Goal: Task Accomplishment & Management: Complete application form

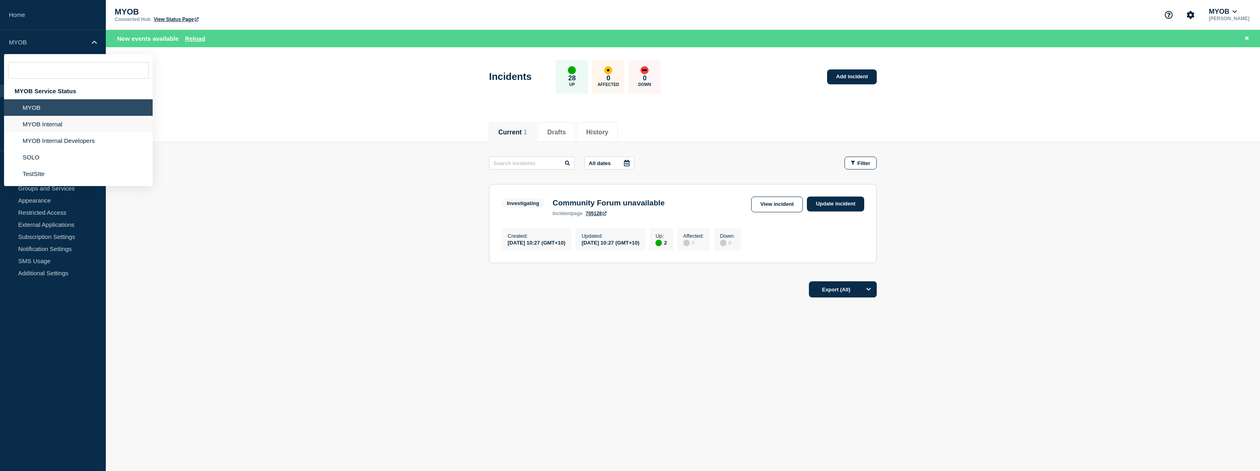
click at [66, 121] on li "MYOB Internal" at bounding box center [78, 124] width 149 height 17
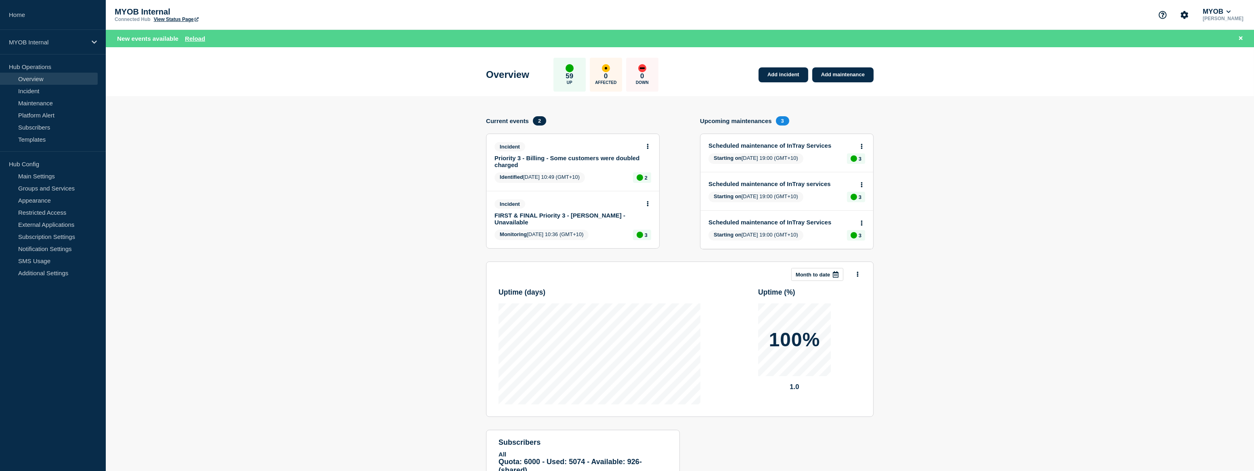
click at [611, 213] on link "FIRST & FINAL Priority 3 - Archie - Unavailable" at bounding box center [568, 219] width 146 height 14
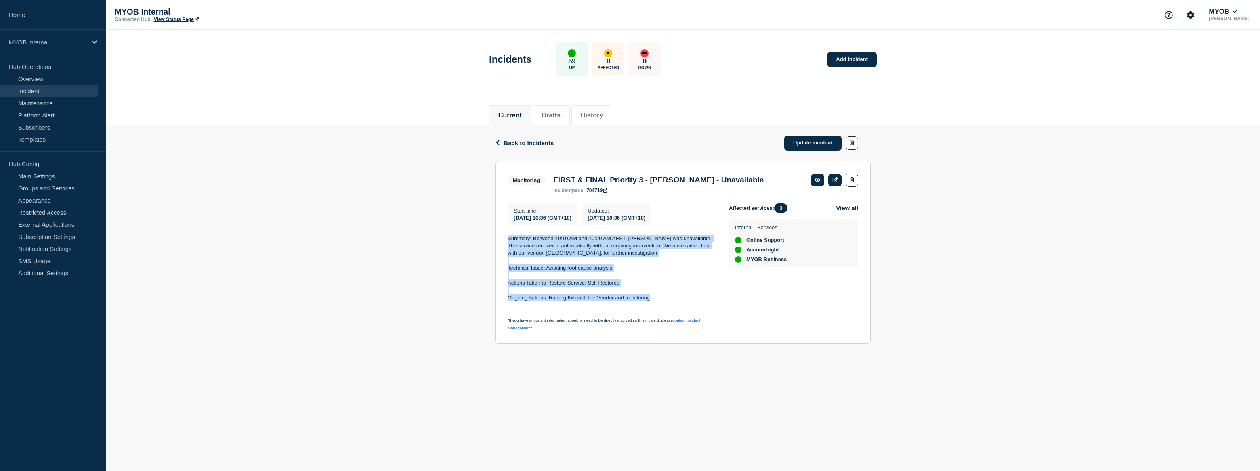
drag, startPoint x: 663, startPoint y: 302, endPoint x: 504, endPoint y: 234, distance: 172.1
click at [504, 234] on section "Monitoring FIRST & FINAL Priority 3 - Archie - Unavailable incident page 704719…" at bounding box center [683, 252] width 376 height 183
copy div "Summary: Between 10:10 AM and 10:20 AM AEST, Archie was unavailable. The servic…"
click at [820, 139] on link "Update incident" at bounding box center [812, 143] width 57 height 15
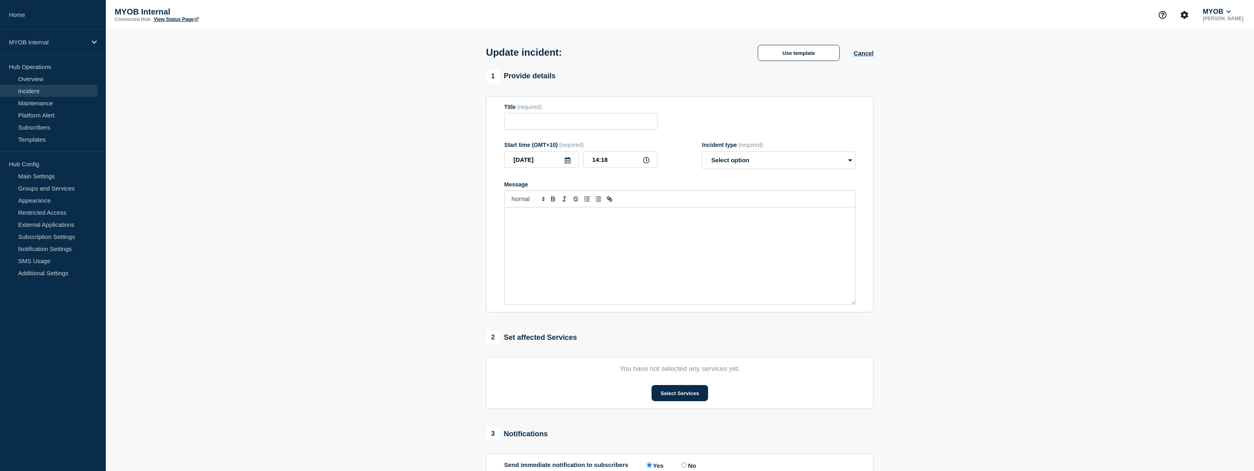
type input "FIRST & FINAL Priority 3 - Archie - Unavailable"
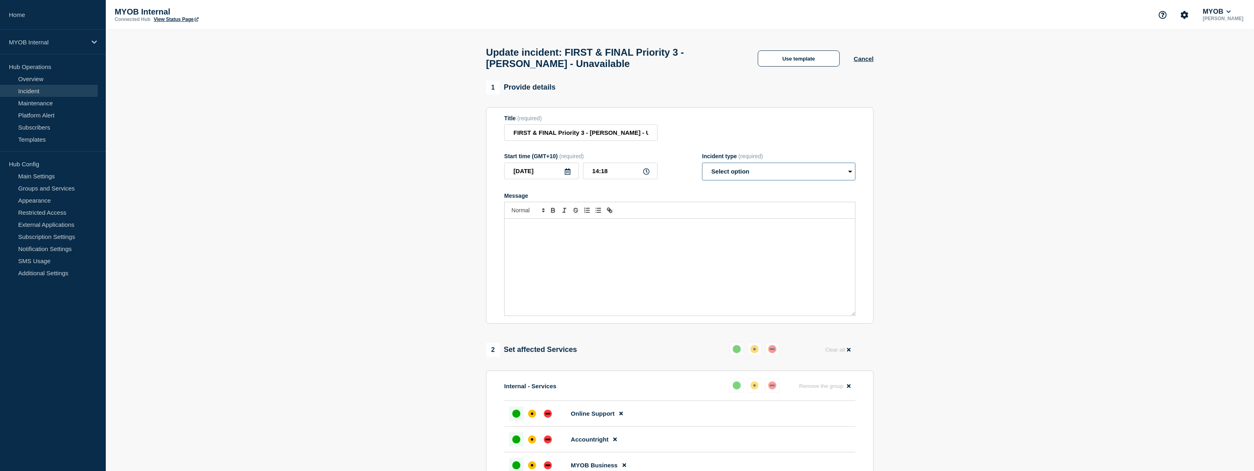
click at [796, 177] on select "Select option Investigating Identified Monitoring Resolved" at bounding box center [778, 172] width 153 height 18
click at [827, 60] on button "Use template" at bounding box center [799, 58] width 82 height 16
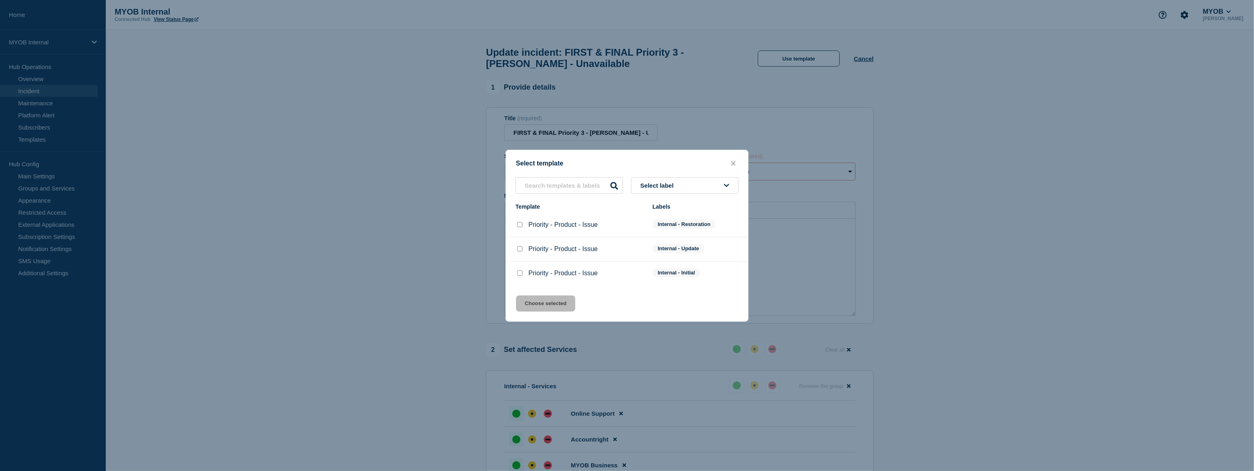
click at [524, 226] on div "Priority - Product - Issue" at bounding box center [580, 225] width 129 height 8
click at [518, 225] on input "Priority - Product - Issue checkbox" at bounding box center [519, 224] width 5 height 5
checkbox input "true"
click at [564, 310] on button "Choose selected" at bounding box center [545, 304] width 59 height 16
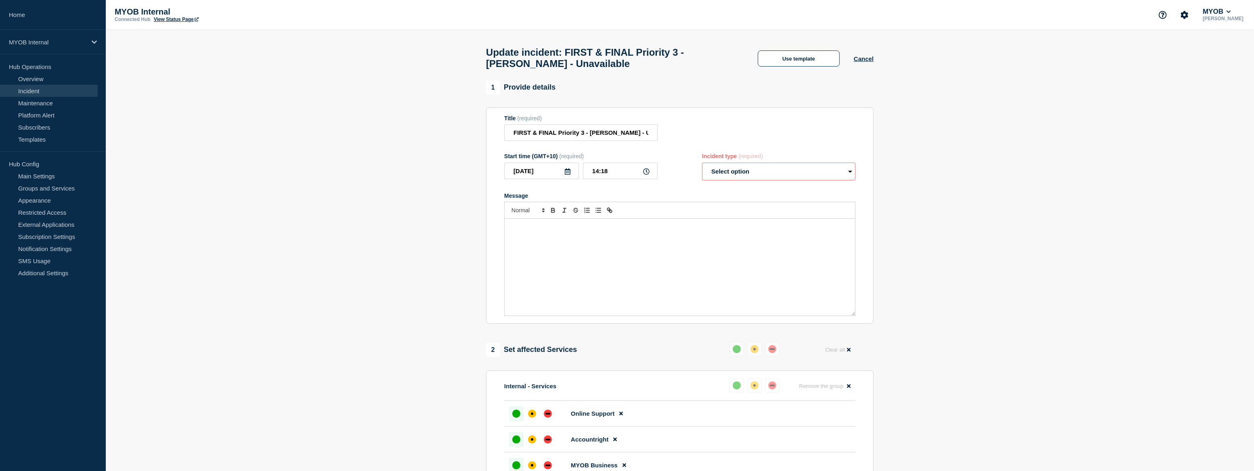
select select "resolved"
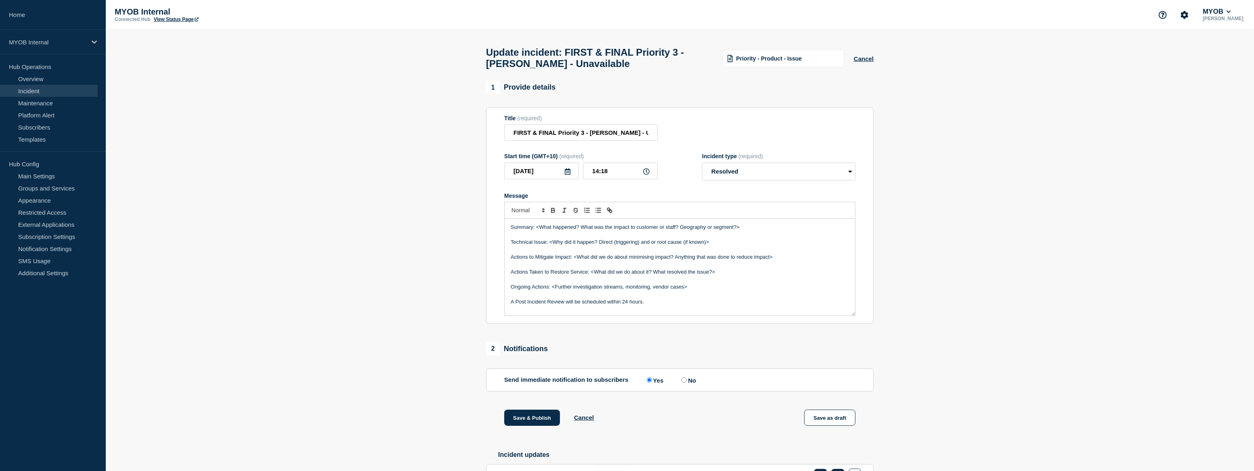
drag, startPoint x: 651, startPoint y: 305, endPoint x: 468, endPoint y: 187, distance: 217.3
click at [468, 187] on section "1 Provide details Title (required) FIRST & FINAL Priority 3 - Archie - Unavaila…" at bounding box center [680, 296] width 1149 height 431
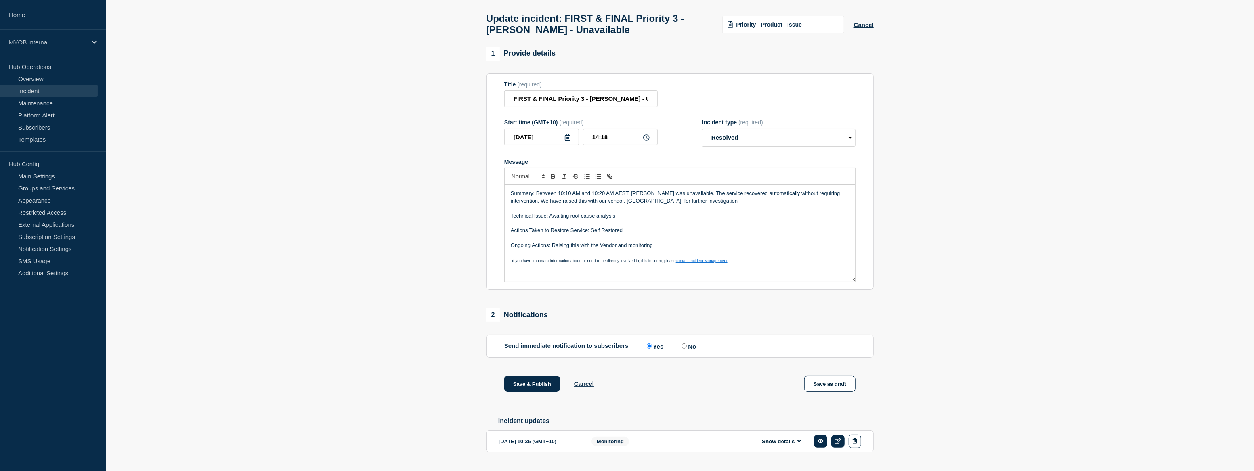
scroll to position [36, 0]
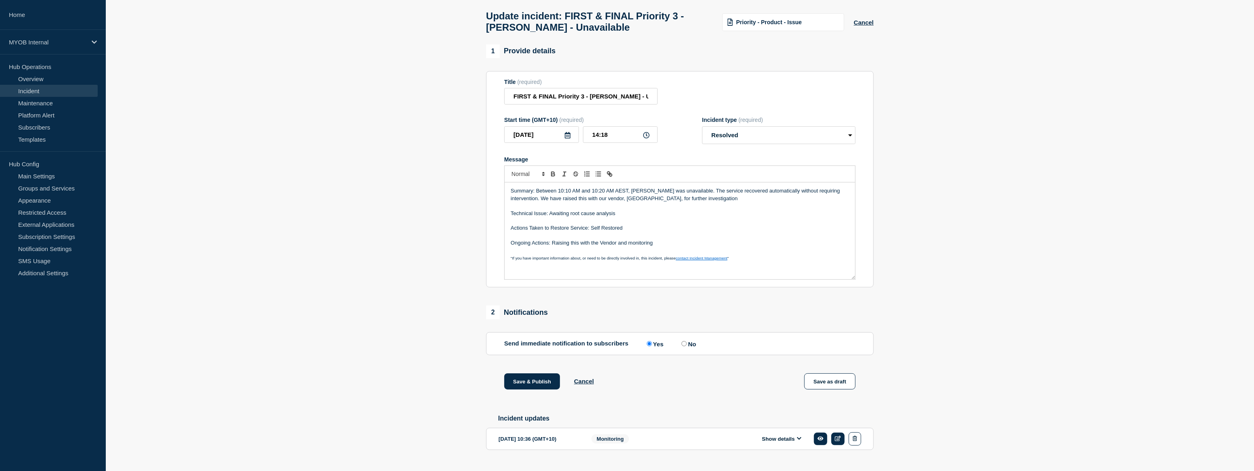
click at [685, 346] on input "No" at bounding box center [684, 343] width 5 height 5
radio input "true"
radio input "false"
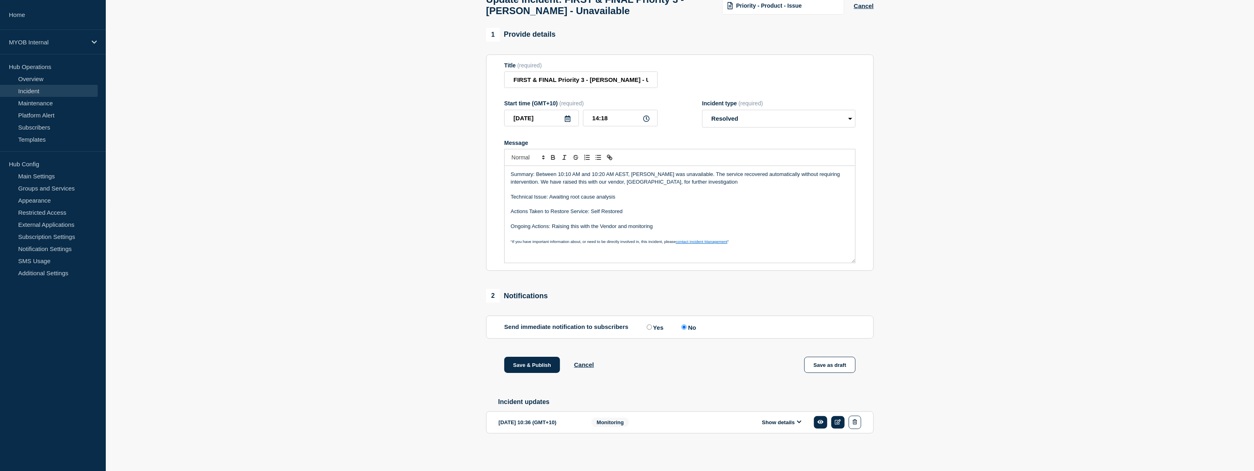
scroll to position [59, 0]
click at [549, 359] on button "Save & Publish" at bounding box center [532, 365] width 56 height 16
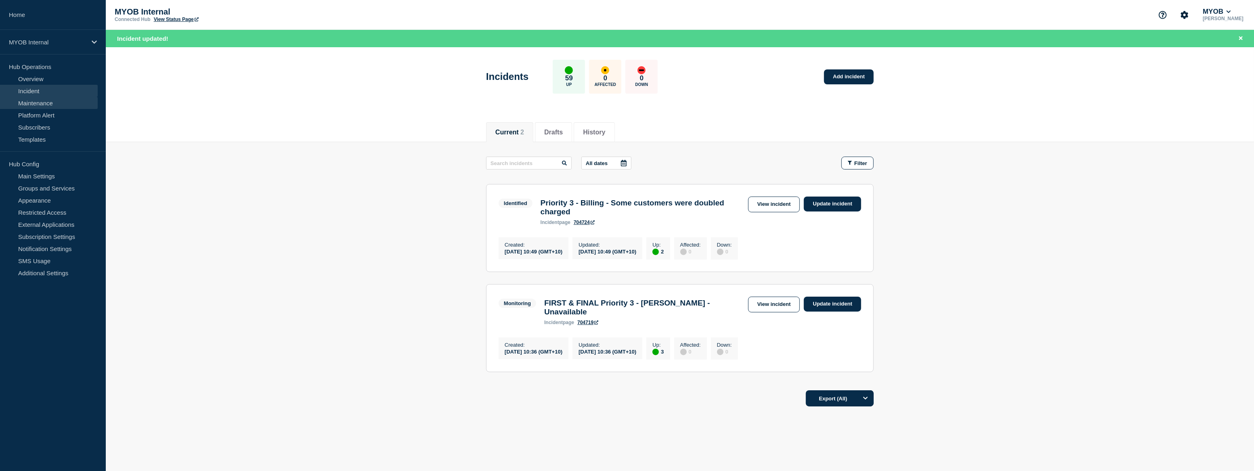
click at [55, 106] on link "Maintenance" at bounding box center [49, 103] width 98 height 12
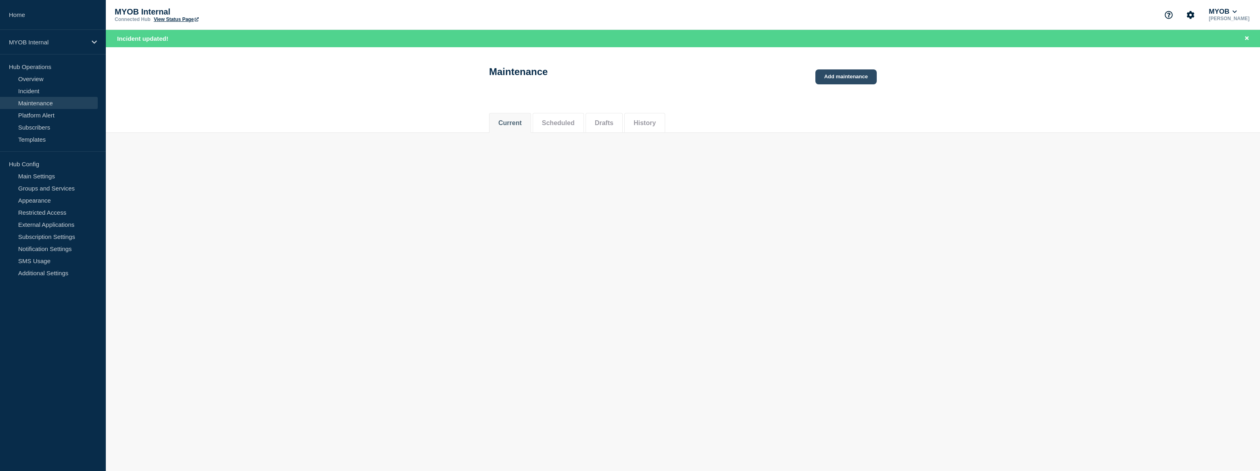
click at [863, 77] on link "Add maintenance" at bounding box center [845, 76] width 61 height 15
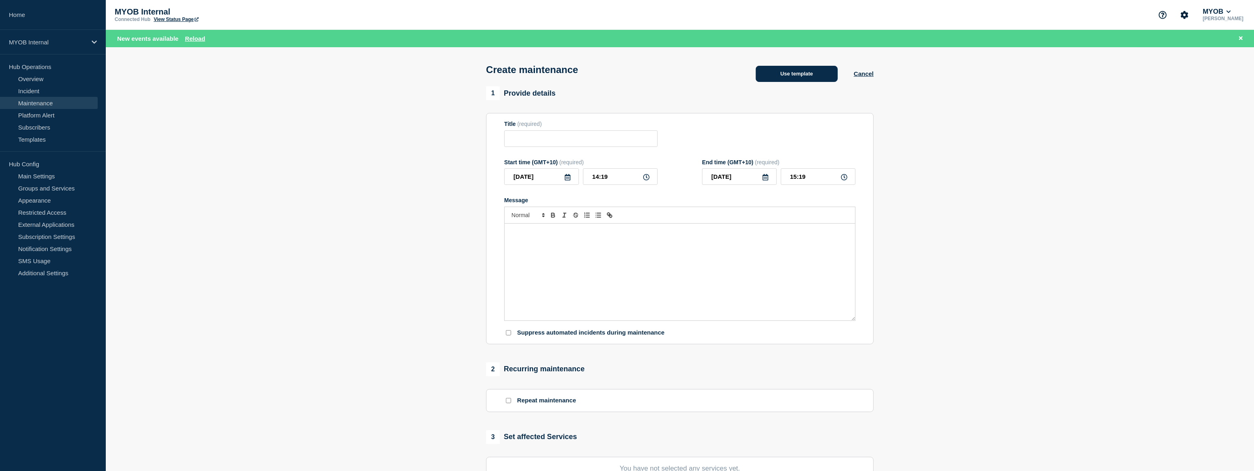
click at [824, 72] on button "Use template" at bounding box center [797, 74] width 82 height 16
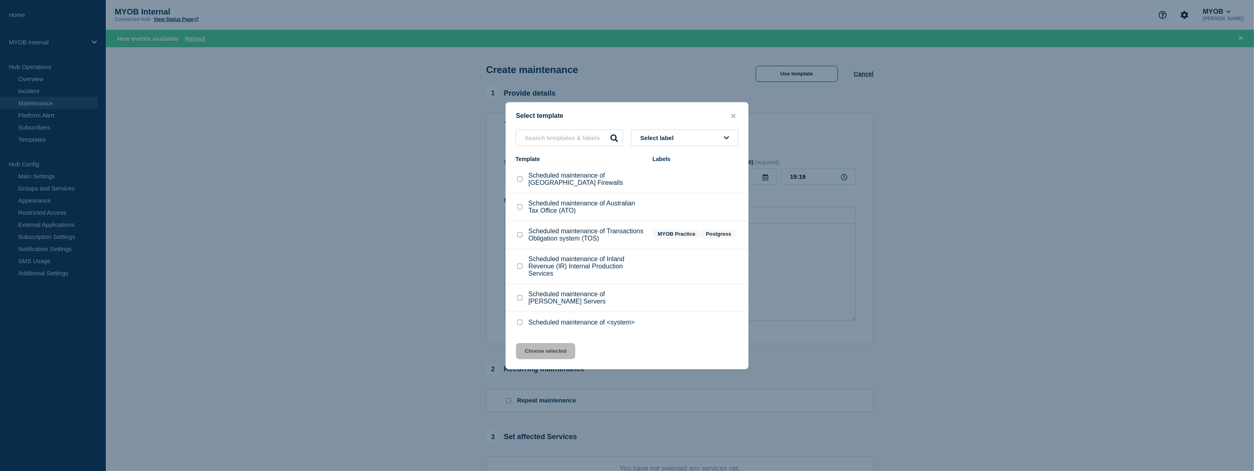
click at [520, 325] on input "Scheduled maintenance of <system> checkbox" at bounding box center [519, 322] width 5 height 5
checkbox input "true"
click at [560, 352] on button "Choose selected" at bounding box center [545, 351] width 59 height 16
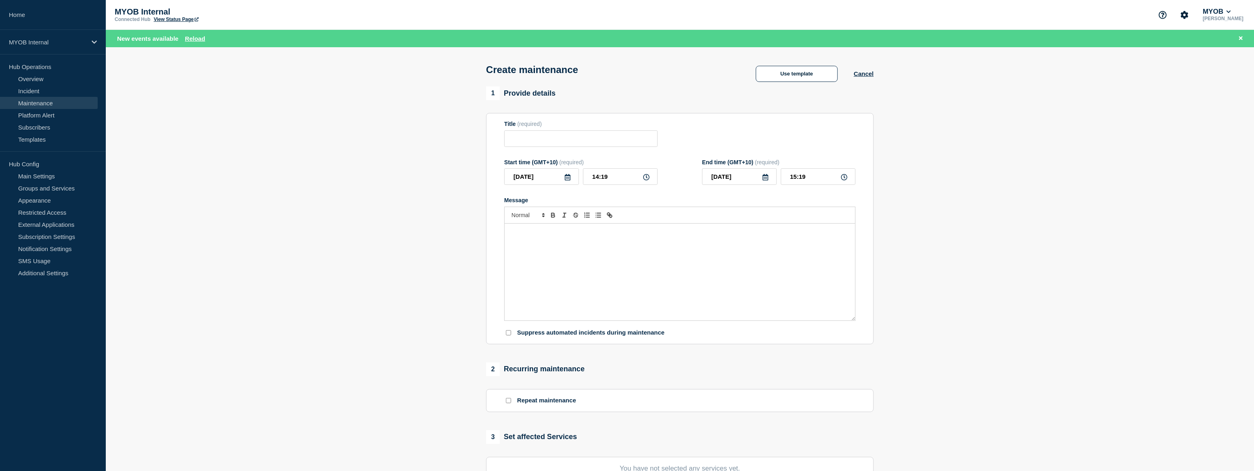
type input "Scheduled maintenance of <system>"
type input "16:19"
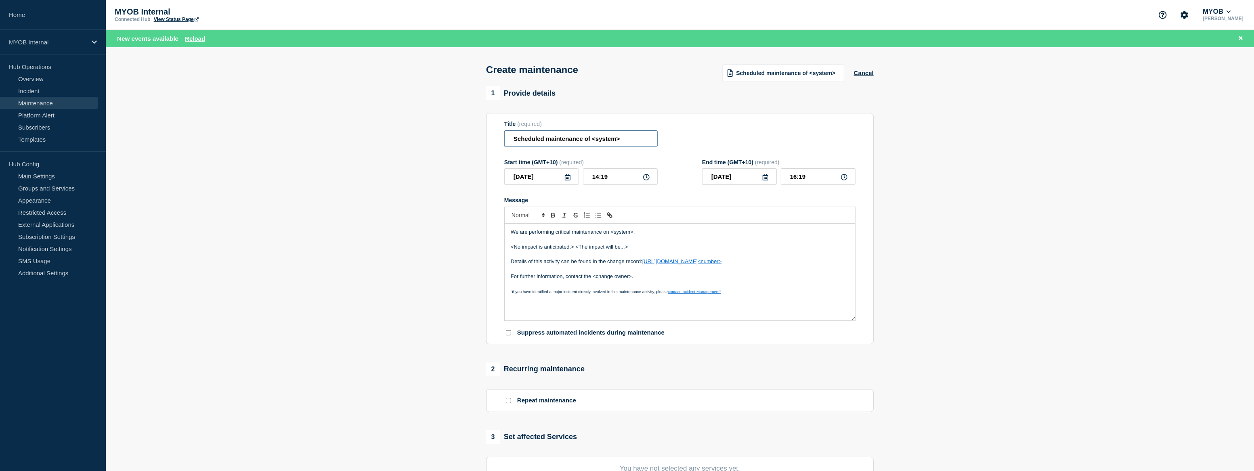
drag, startPoint x: 635, startPoint y: 138, endPoint x: 593, endPoint y: 141, distance: 42.1
click at [593, 141] on input "Scheduled maintenance of <system>" at bounding box center [580, 138] width 153 height 17
paste input "M365 Power Platform"
type input "Scheduled maintenance of M365 Power Platform"
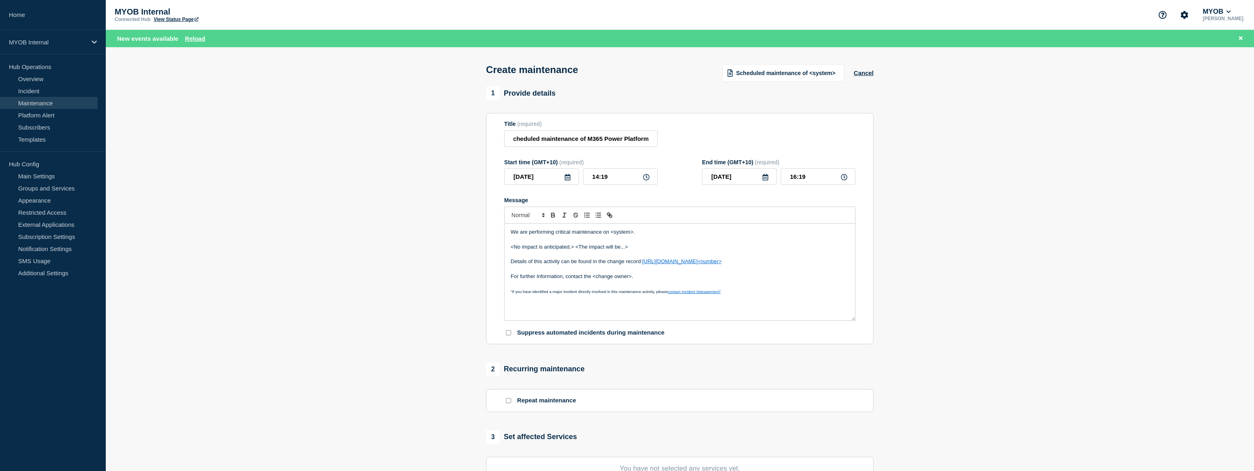
scroll to position [0, 0]
drag, startPoint x: 610, startPoint y: 235, endPoint x: 614, endPoint y: 234, distance: 4.1
click at [614, 234] on p "We are performing critical maintenance on <system>." at bounding box center [680, 232] width 338 height 7
drag, startPoint x: 710, startPoint y: 237, endPoint x: 672, endPoint y: 234, distance: 38.1
click at [672, 234] on p "We are performing critical maintenance on our M365 Power Platform system>." at bounding box center [680, 232] width 338 height 7
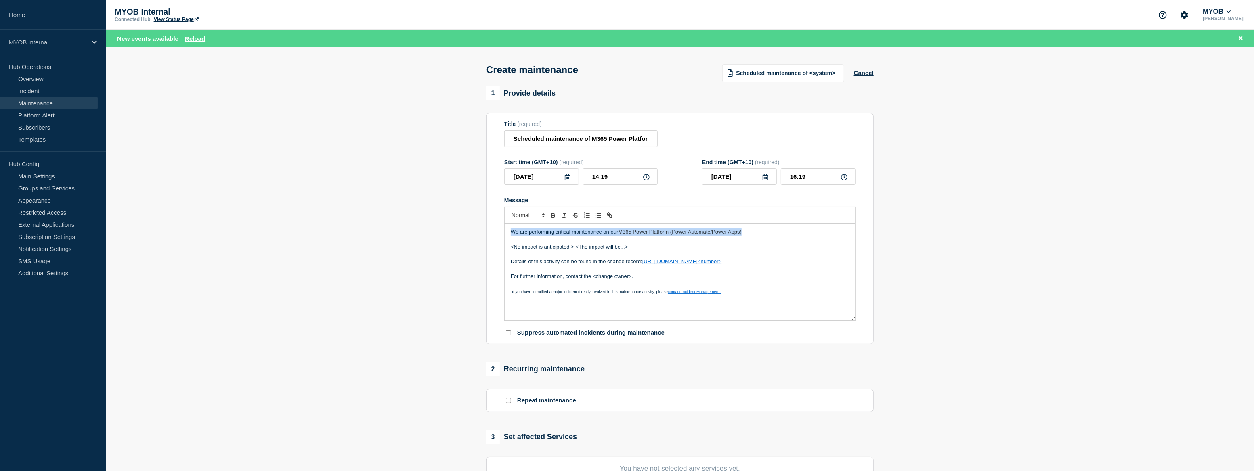
drag, startPoint x: 752, startPoint y: 234, endPoint x: 503, endPoint y: 234, distance: 248.8
click at [503, 234] on section "Title (required) Scheduled maintenance of M365 Power Platform Start time (GMT+1…" at bounding box center [680, 228] width 388 height 231
copy p "We are performing critical maintenance on our M365 Power Platform (Power Automa…"
click at [753, 241] on p "Message" at bounding box center [680, 239] width 338 height 7
drag, startPoint x: 749, startPoint y: 233, endPoint x: 486, endPoint y: 230, distance: 263.3
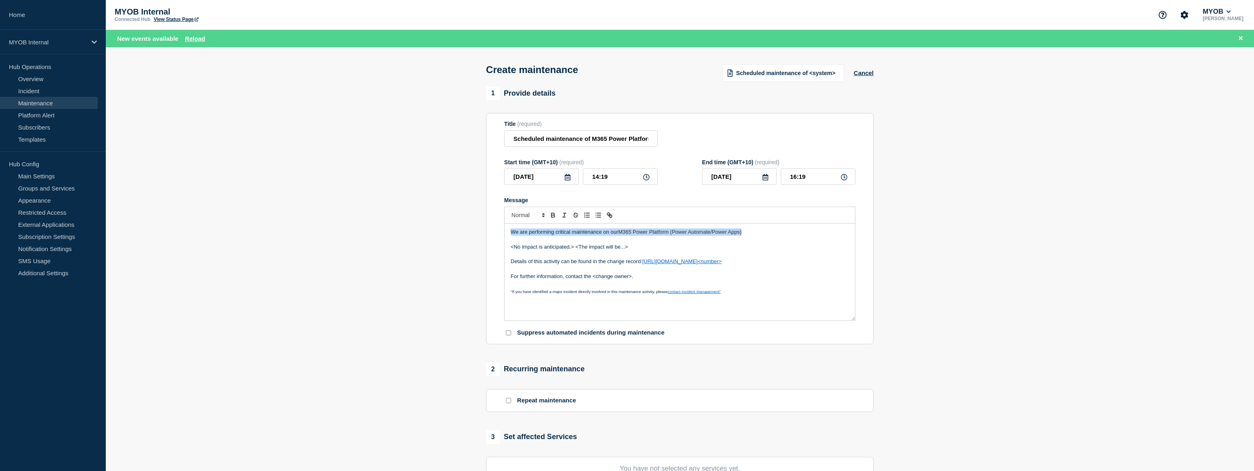
click at [486, 230] on section "Title (required) Scheduled maintenance of M365 Power Platform Start time (GMT+1…" at bounding box center [680, 228] width 388 height 231
drag, startPoint x: 632, startPoint y: 249, endPoint x: 498, endPoint y: 252, distance: 134.1
click at [498, 252] on section "Title (required) Scheduled maintenance of M365 Power Platform Start time (GMT+1…" at bounding box center [680, 228] width 388 height 231
drag, startPoint x: 774, startPoint y: 262, endPoint x: 747, endPoint y: 262, distance: 26.7
click at [747, 262] on p "Details of this activity can be found in the change record: https://helpme.myob…" at bounding box center [680, 261] width 338 height 7
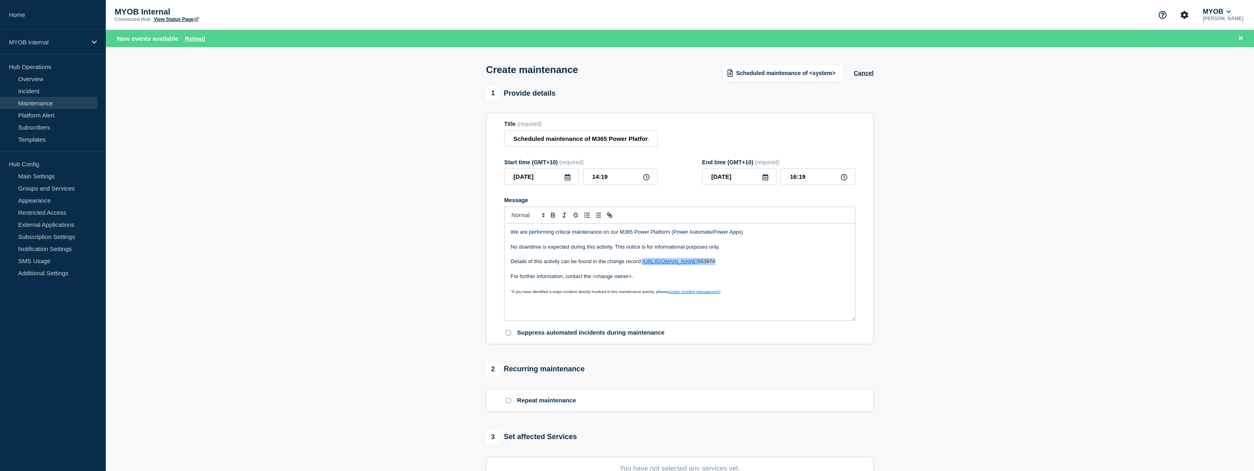
drag, startPoint x: 779, startPoint y: 265, endPoint x: 646, endPoint y: 263, distance: 132.9
click at [644, 263] on p "Details of this activity can be found in the change record: https://helpme.myob…" at bounding box center [680, 261] width 338 height 7
copy p "https://helpme.myob.com/hc/en-us/requests/ 553974"
click at [647, 262] on p "Details of this activity can be found in the change record here" at bounding box center [680, 261] width 338 height 7
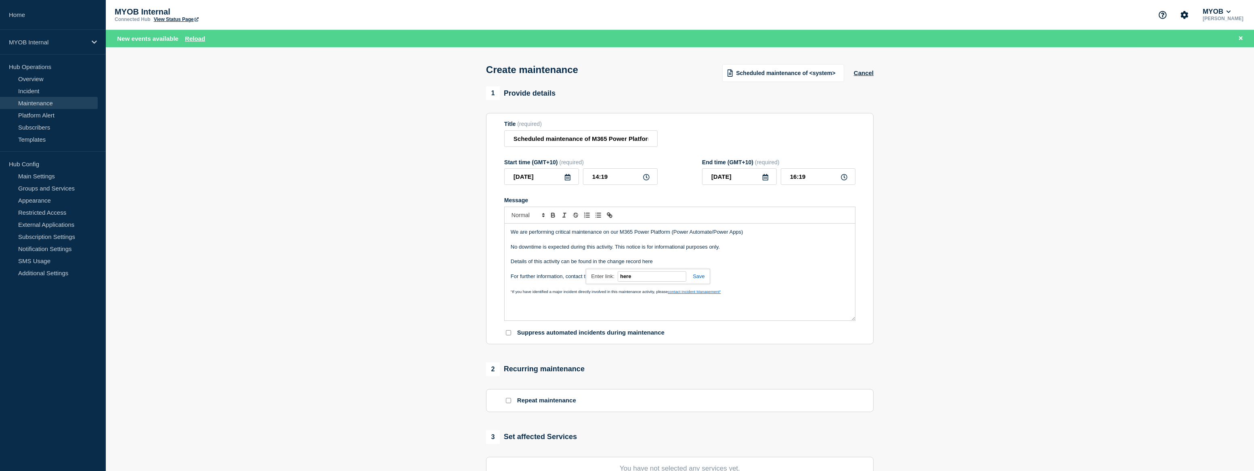
paste input "ttps://helpme.myob.com/hc/en-us/requests/553974"
type input "https://helpme.myob.com/hc/en-us/requests/553974"
click at [700, 279] on link at bounding box center [696, 276] width 19 height 6
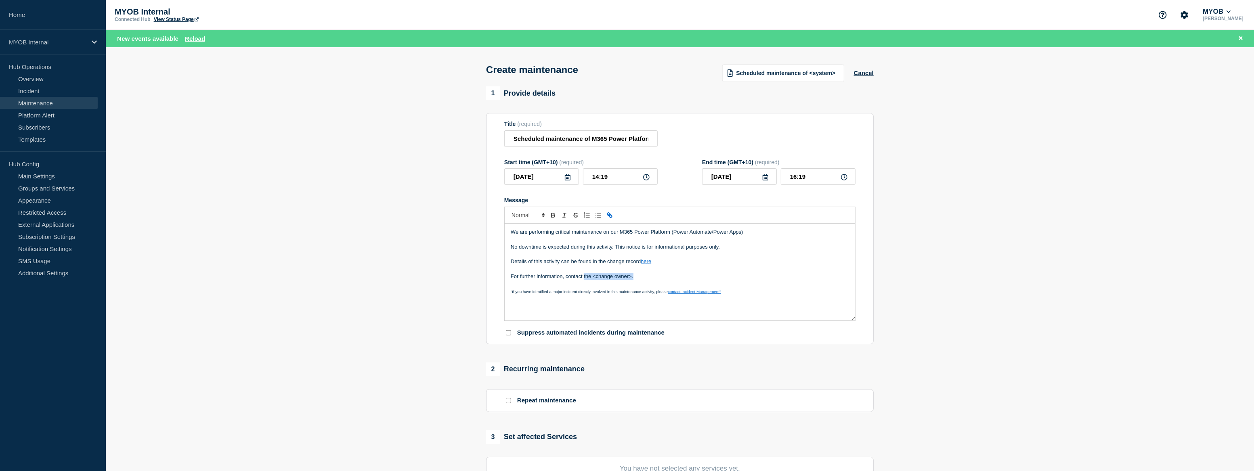
drag, startPoint x: 639, startPoint y: 279, endPoint x: 584, endPoint y: 279, distance: 55.3
click at [584, 279] on p "For further information, contact the <change owner>." at bounding box center [680, 276] width 338 height 7
click at [567, 179] on icon at bounding box center [568, 177] width 6 height 6
click at [545, 227] on div "2" at bounding box center [541, 227] width 11 height 11
type input "2025-09-02"
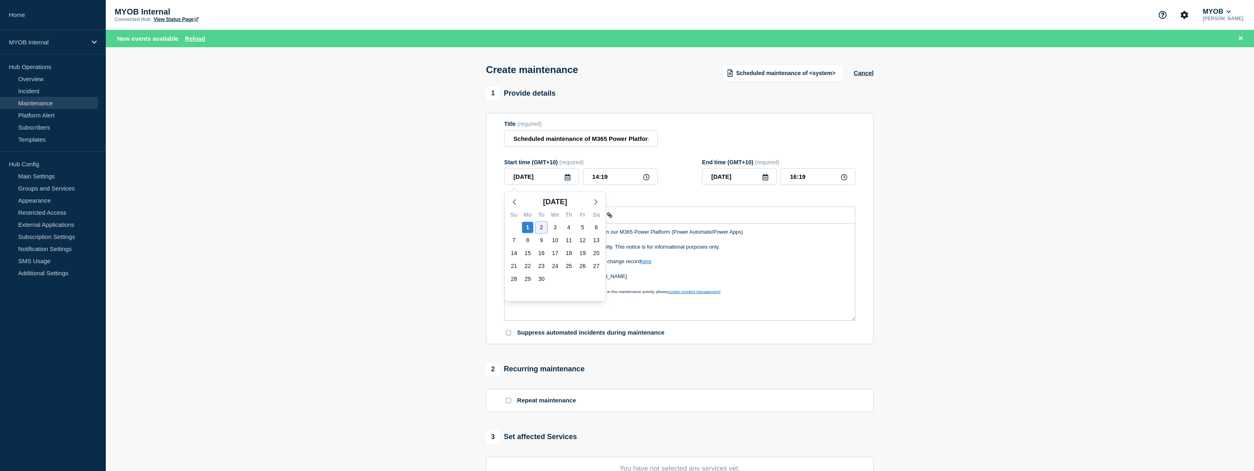
type input "2025-09-02"
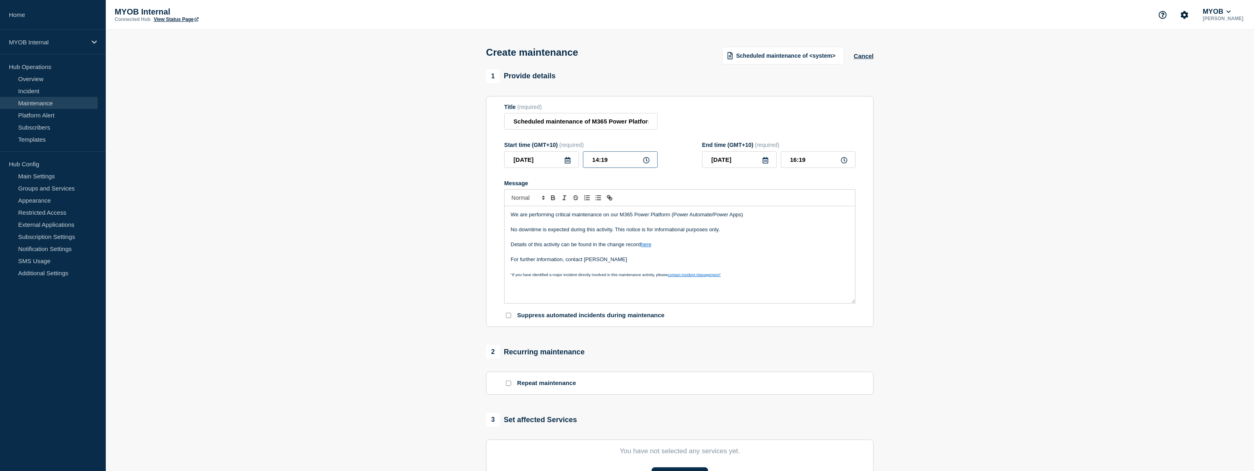
click at [590, 162] on input "14:19" at bounding box center [620, 159] width 75 height 17
type input "19:19"
type input "21:19"
type input "19:39"
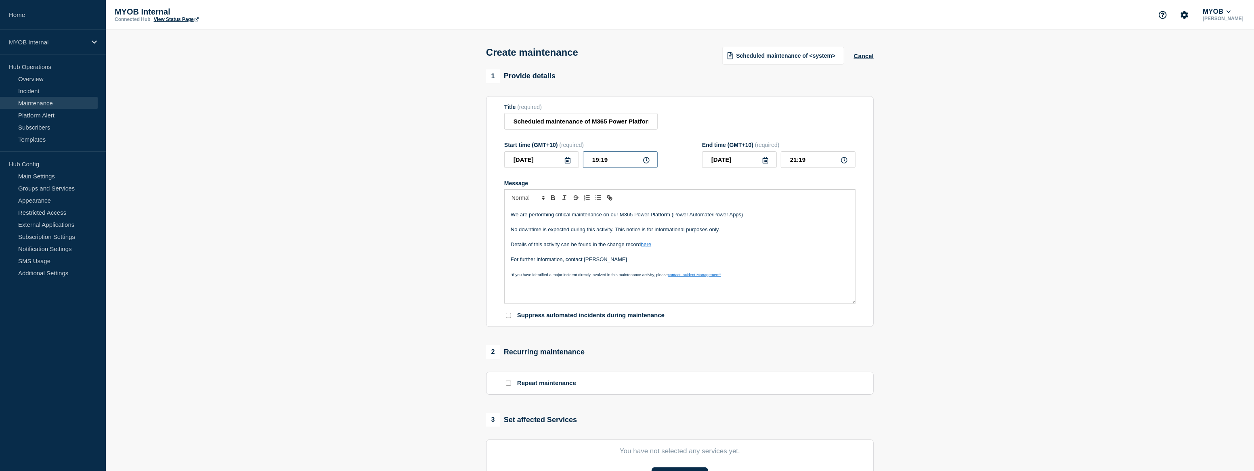
type input "21:39"
type input "19:30"
type input "21:30"
click at [608, 163] on input "19:30" at bounding box center [620, 159] width 75 height 17
click at [590, 160] on input "19:30" at bounding box center [620, 159] width 75 height 17
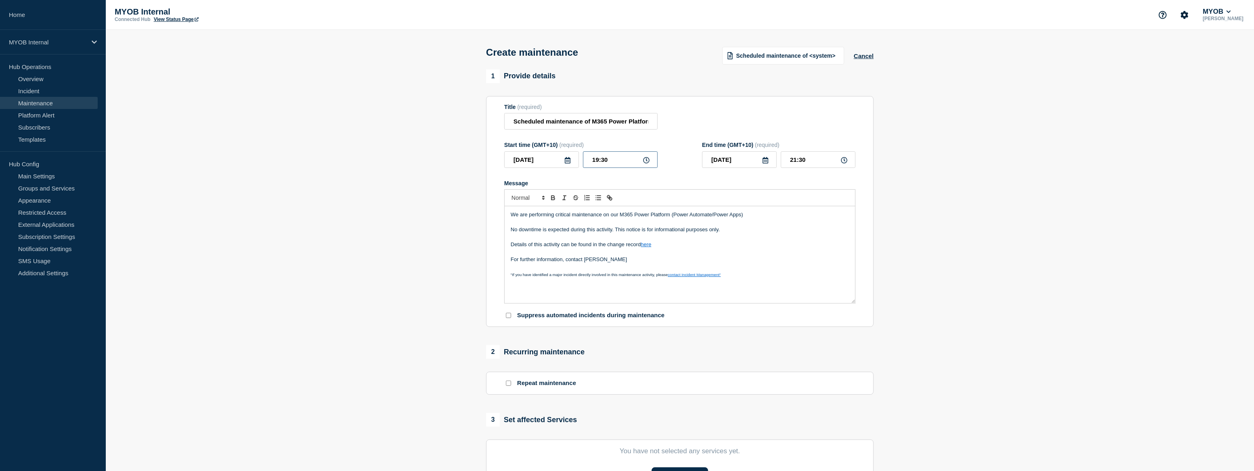
click at [590, 160] on input "19:30" at bounding box center [620, 159] width 75 height 17
type input "07:30"
click at [792, 163] on input "09:30" at bounding box center [818, 159] width 75 height 17
click at [804, 165] on input "15:30" at bounding box center [818, 159] width 75 height 17
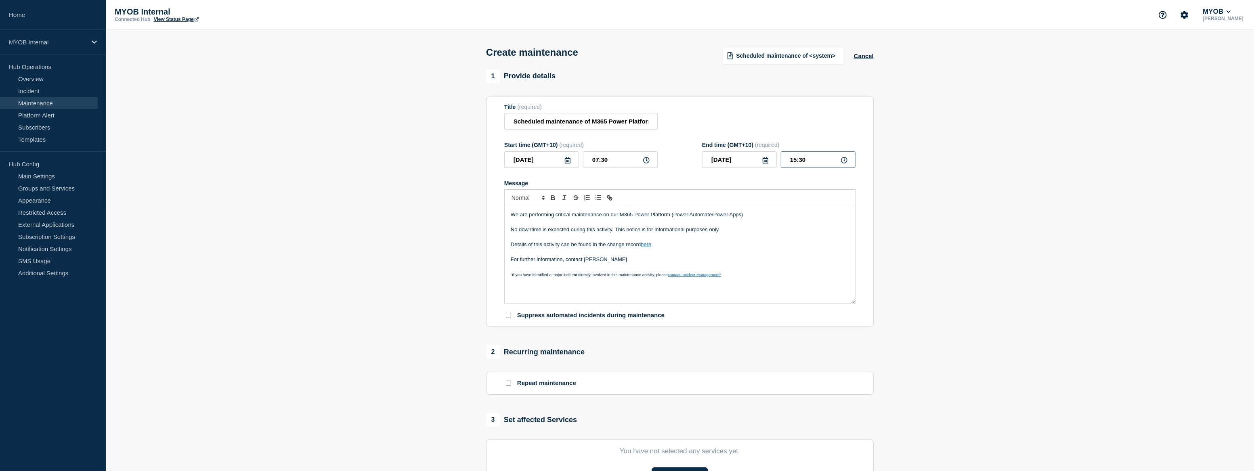
click at [804, 165] on input "15:30" at bounding box center [818, 159] width 75 height 17
type input "15:00"
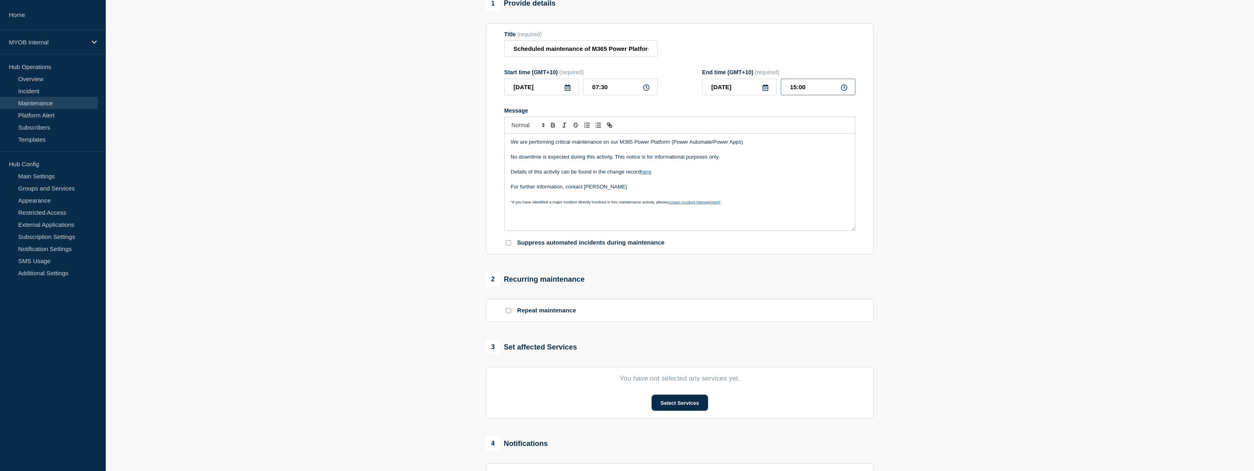
scroll to position [110, 0]
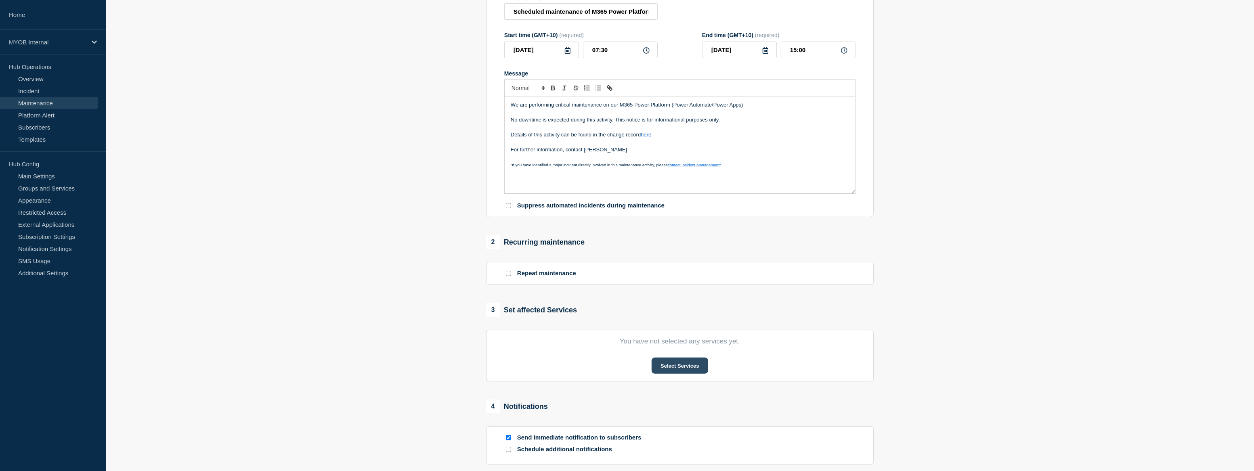
click at [682, 370] on button "Select Services" at bounding box center [680, 366] width 56 height 16
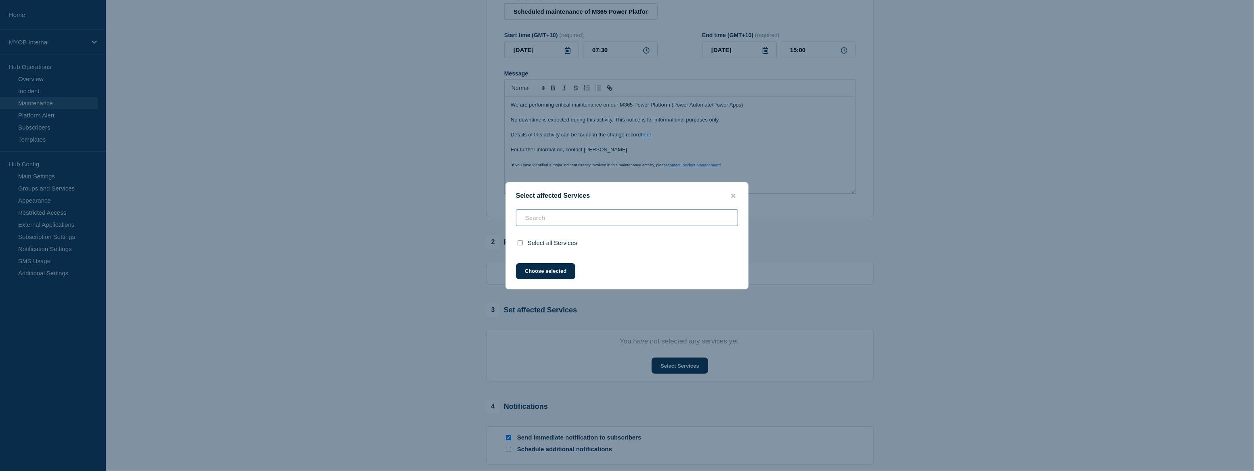
click at [558, 220] on input "text" at bounding box center [627, 218] width 222 height 17
type input "g"
checkbox input "true"
type input "gener"
checkbox input "false"
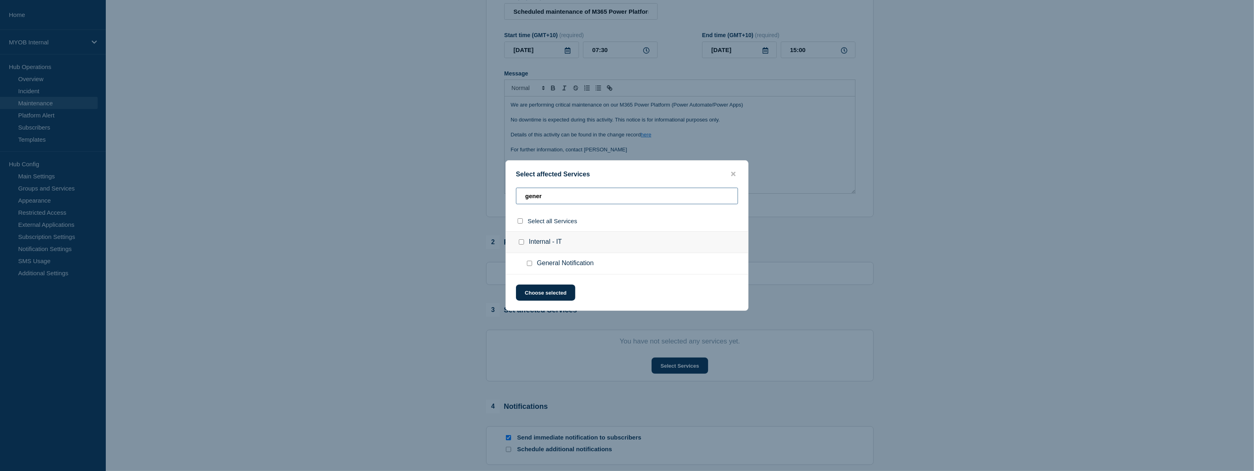
type input "gener"
click at [531, 263] on input "General Notification checkbox" at bounding box center [529, 263] width 5 height 5
checkbox input "true"
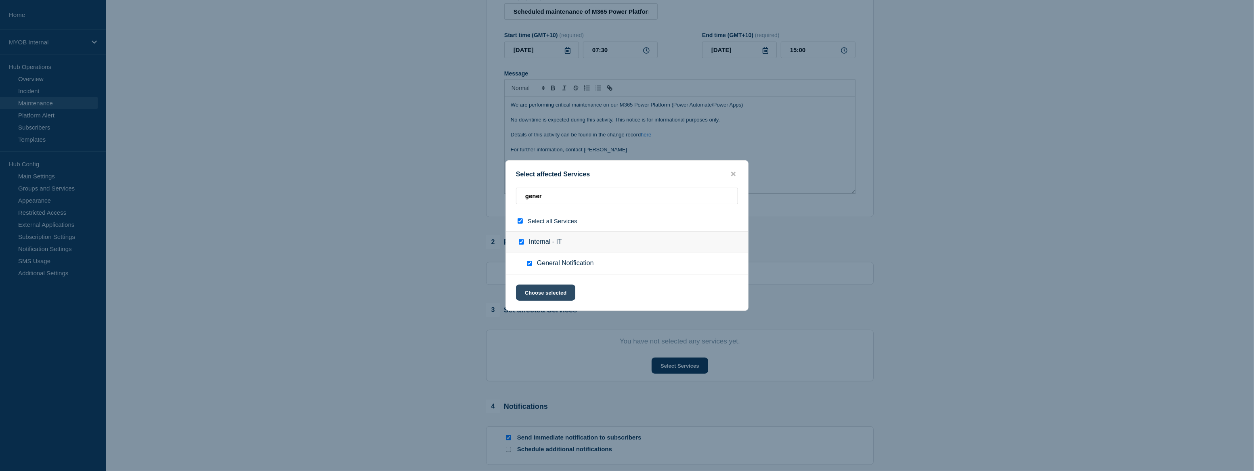
click at [555, 296] on button "Choose selected" at bounding box center [545, 293] width 59 height 16
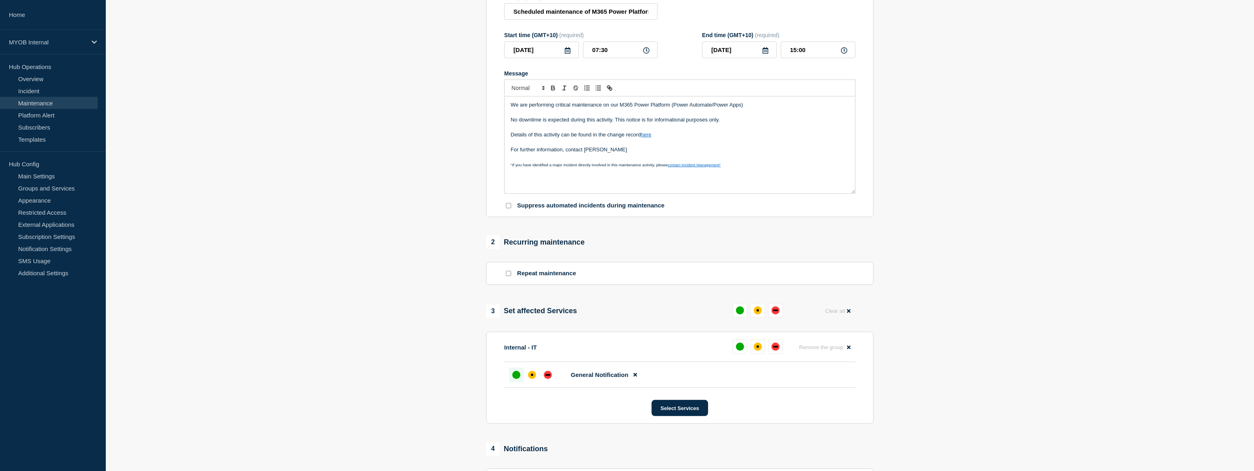
click at [514, 379] on div "up" at bounding box center [516, 375] width 8 height 8
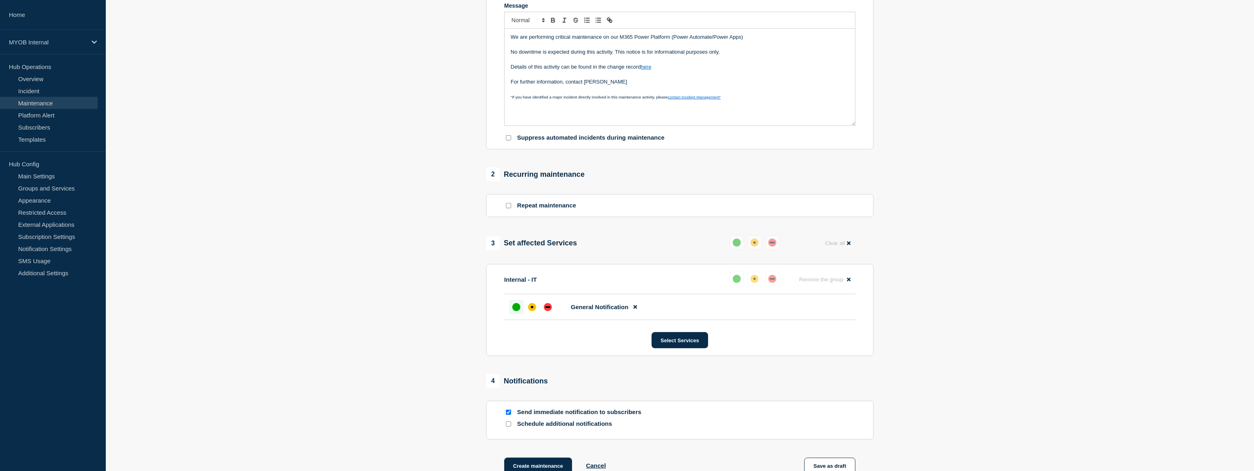
scroll to position [275, 0]
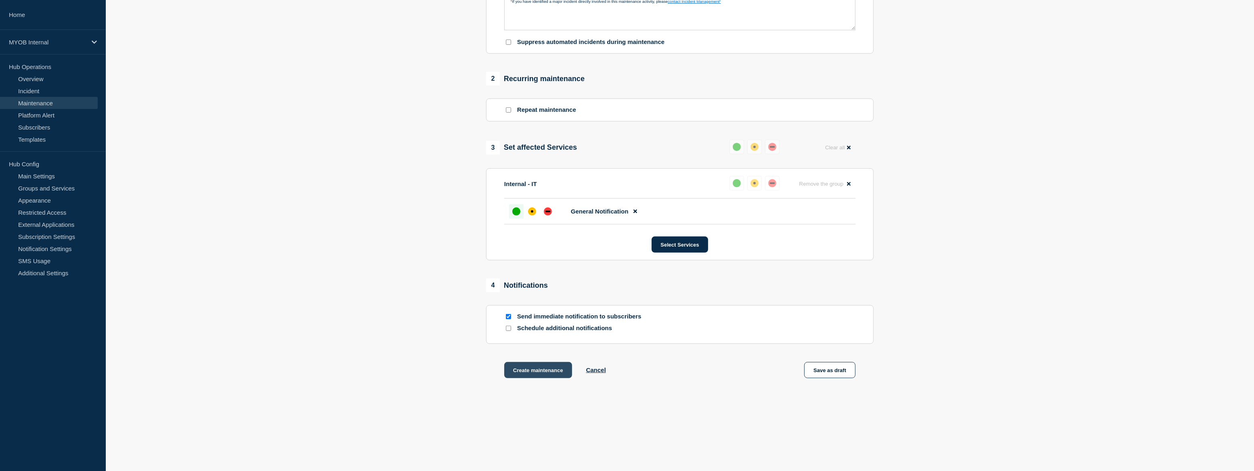
click at [539, 371] on button "Create maintenance" at bounding box center [538, 370] width 68 height 16
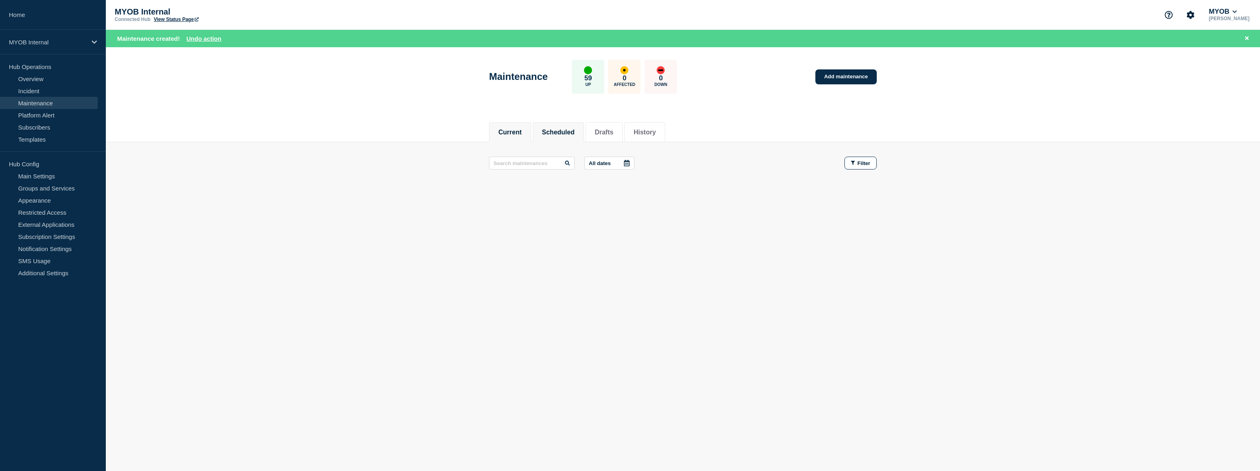
click at [565, 134] on button "Scheduled" at bounding box center [558, 132] width 33 height 7
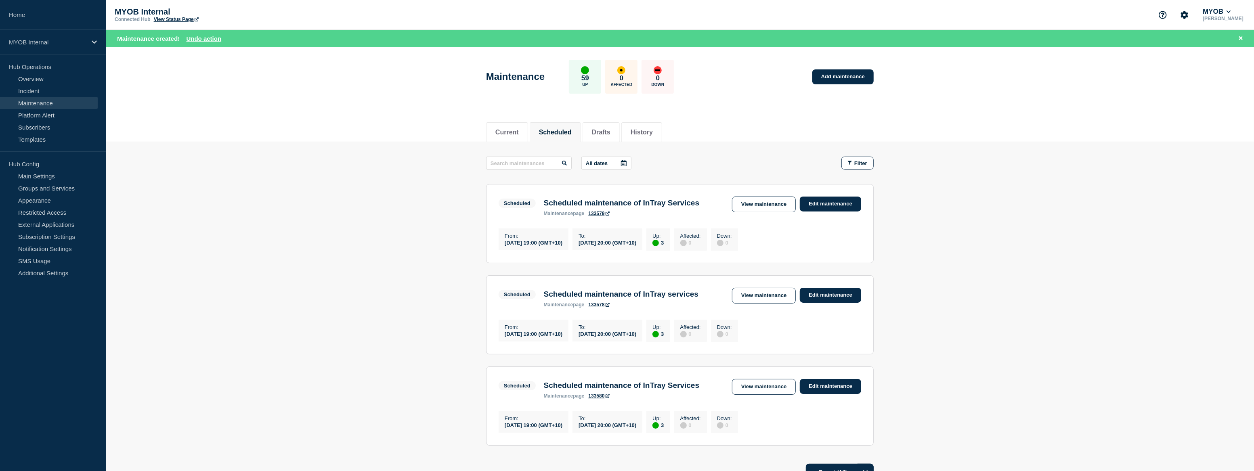
click at [172, 21] on link "View Status Page" at bounding box center [176, 20] width 45 height 6
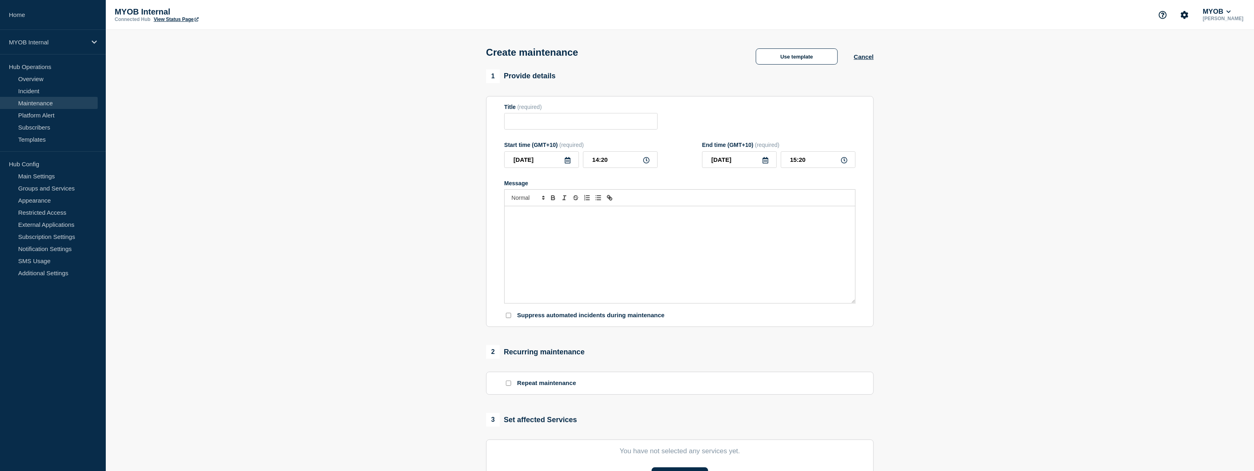
click at [36, 101] on link "Maintenance" at bounding box center [49, 103] width 98 height 12
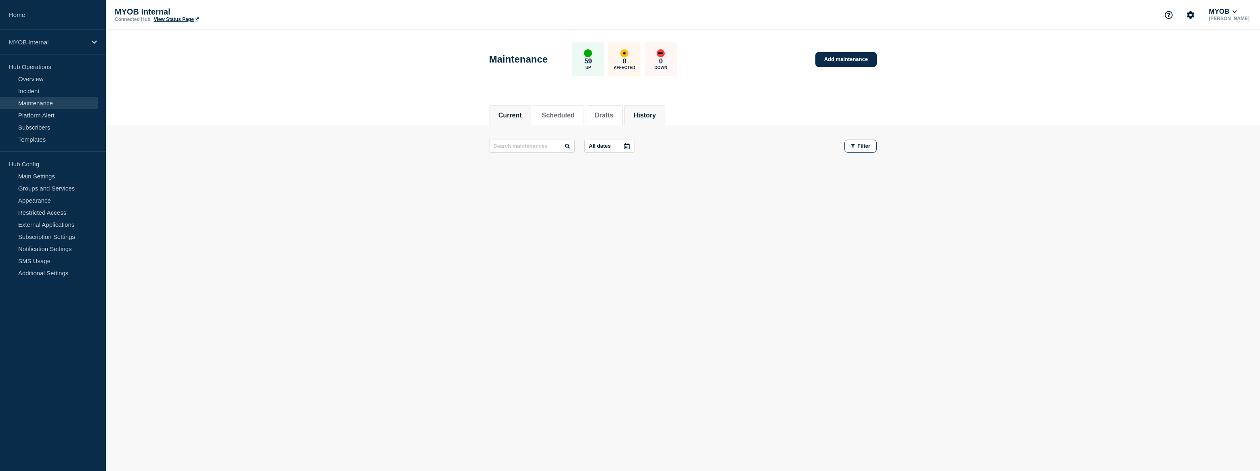
click at [656, 118] on button "History" at bounding box center [645, 115] width 22 height 7
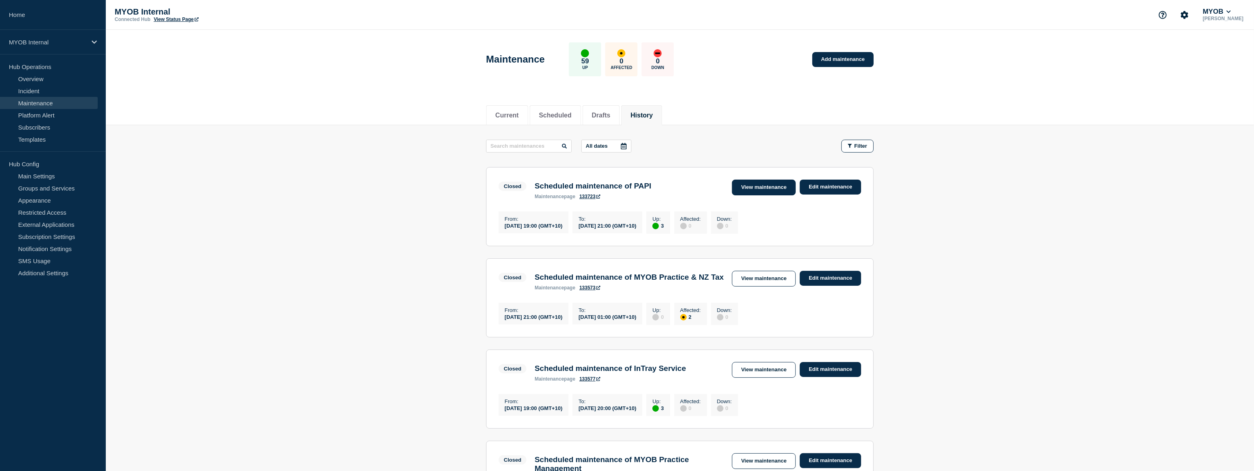
click at [748, 188] on link "View maintenance" at bounding box center [764, 188] width 64 height 16
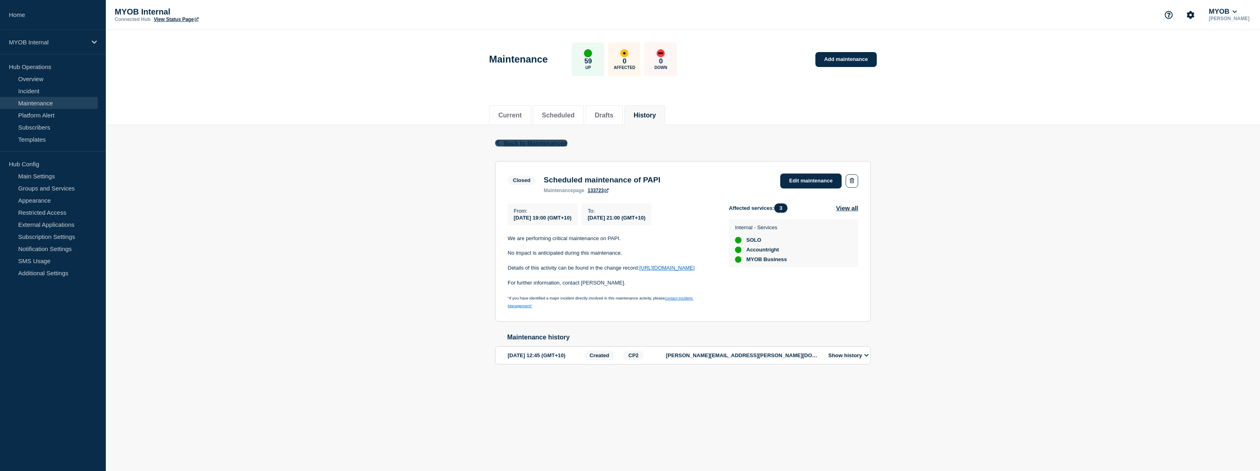
click at [552, 140] on span "Back to Maintenances" at bounding box center [536, 143] width 64 height 7
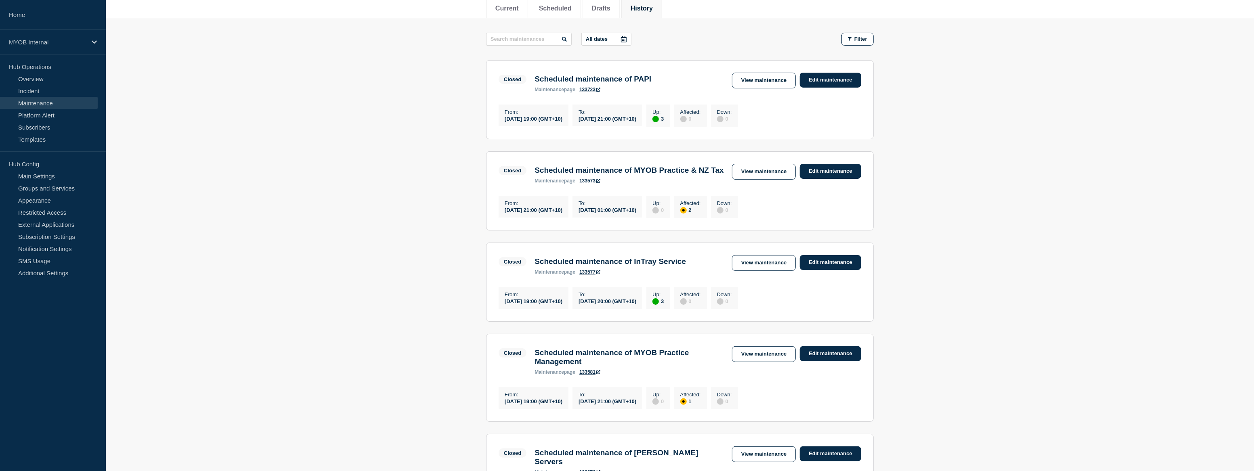
scroll to position [110, 0]
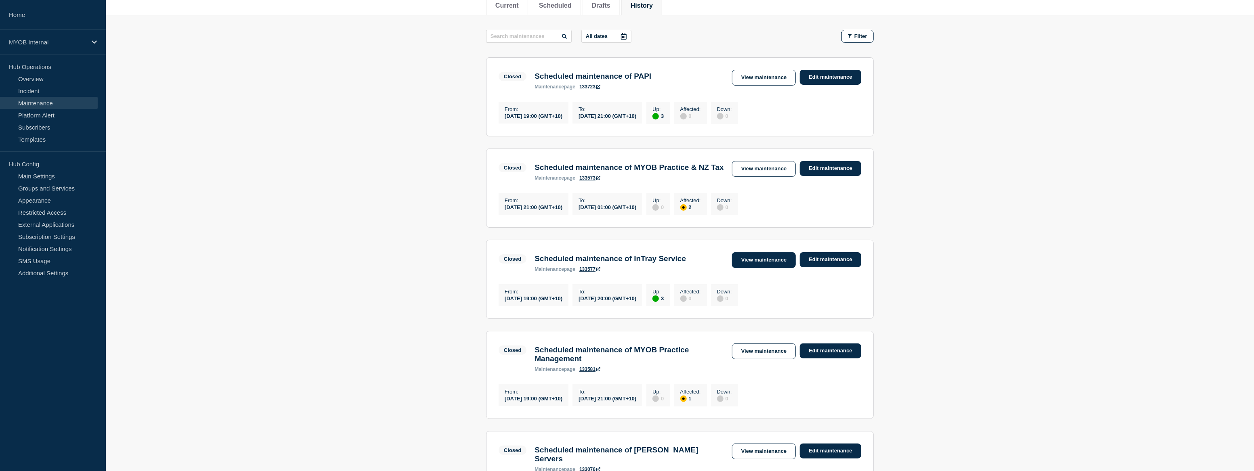
click at [758, 268] on link "View maintenance" at bounding box center [764, 260] width 64 height 16
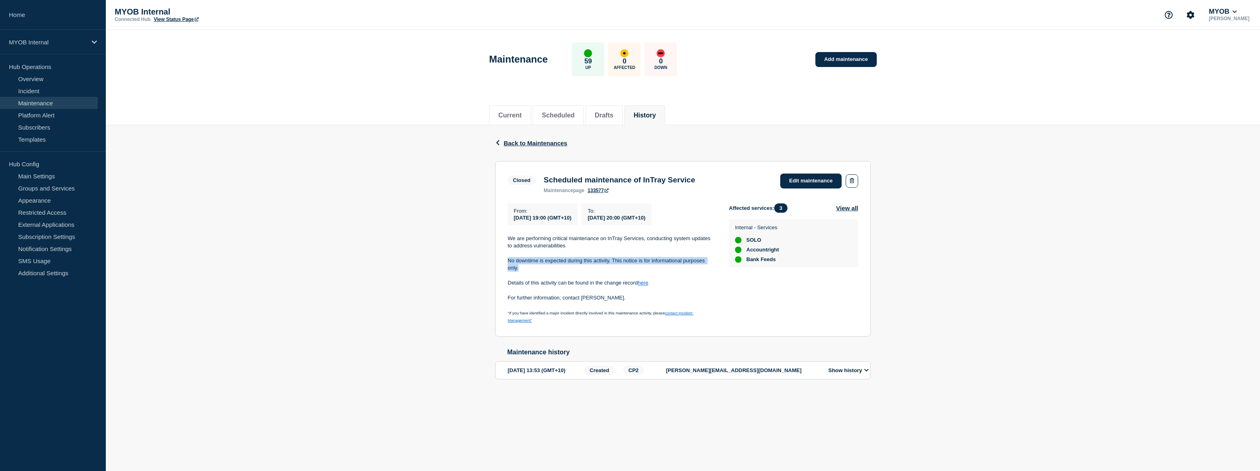
drag, startPoint x: 531, startPoint y: 273, endPoint x: 508, endPoint y: 266, distance: 24.3
click at [508, 266] on p "No downtime is expected during this activity. This notice is for informational …" at bounding box center [612, 264] width 208 height 15
copy p "No downtime is expected during this activity. This notice is for informational …"
